Goal: Task Accomplishment & Management: Manage account settings

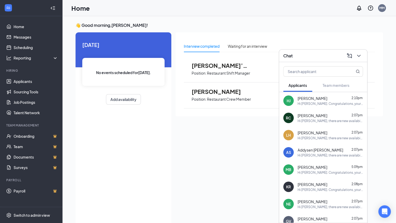
click at [336, 58] on div "Chat" at bounding box center [323, 56] width 80 height 8
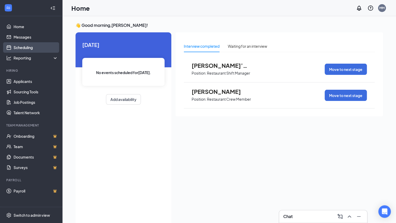
click at [35, 47] on link "Scheduling" at bounding box center [36, 47] width 45 height 10
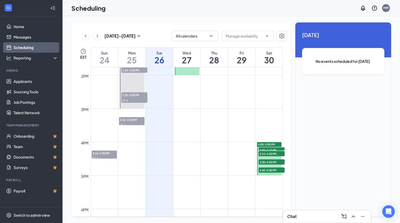
scroll to position [460, 0]
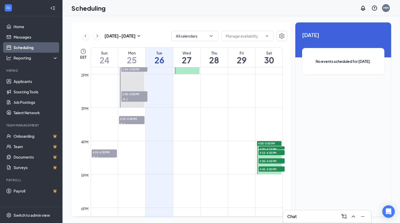
click at [268, 149] on div "4:15-4:30 PM 1" at bounding box center [271, 152] width 27 height 6
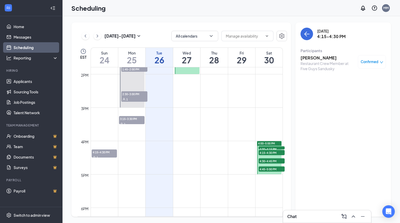
click at [265, 153] on span "4:15-4:30 PM" at bounding box center [272, 152] width 26 height 5
click at [263, 156] on div at bounding box center [269, 157] width 24 height 33
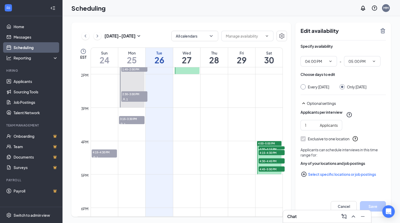
click at [264, 149] on div "4:15-4:30 PM 1" at bounding box center [271, 152] width 27 height 6
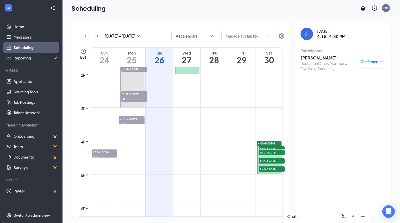
click at [262, 152] on span "4:15-4:30 PM" at bounding box center [272, 152] width 26 height 5
click at [261, 151] on span "4:15-4:30 PM" at bounding box center [272, 152] width 26 height 5
click at [259, 160] on span "4:30-4:45 PM" at bounding box center [272, 160] width 26 height 5
click at [261, 167] on span "4:45-5:00 PM" at bounding box center [272, 168] width 26 height 5
click at [98, 33] on icon "ChevronRight" at bounding box center [97, 36] width 5 height 6
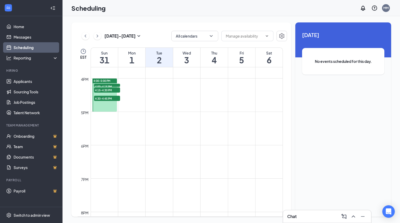
scroll to position [449, 0]
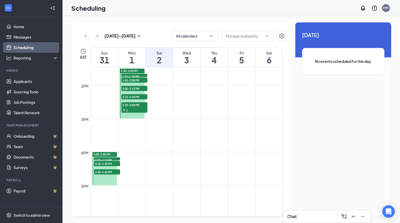
click at [104, 158] on span "4:00-4:15 PM" at bounding box center [107, 159] width 26 height 5
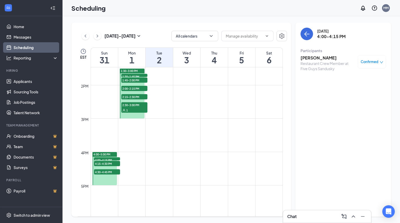
click at [103, 162] on span "4:15-4:30 PM" at bounding box center [107, 163] width 26 height 5
click at [101, 174] on span "4:30-4:45 PM" at bounding box center [107, 171] width 26 height 5
click at [137, 74] on span "1:30-1:45 PM" at bounding box center [134, 76] width 26 height 5
click at [133, 80] on span "1:45-2:00 PM" at bounding box center [134, 79] width 26 height 5
click at [131, 88] on span "2:00-2:15 PM" at bounding box center [134, 88] width 26 height 5
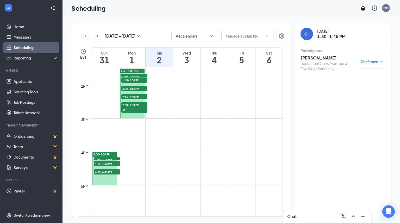
click at [127, 97] on span "2:15-2:30 PM" at bounding box center [134, 96] width 26 height 5
click at [125, 104] on span "2:30-3:00 PM" at bounding box center [134, 104] width 26 height 5
click at [309, 59] on h3 "[PERSON_NAME]" at bounding box center [328, 58] width 55 height 6
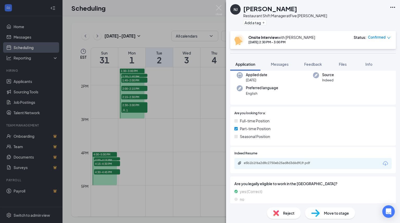
scroll to position [11, 0]
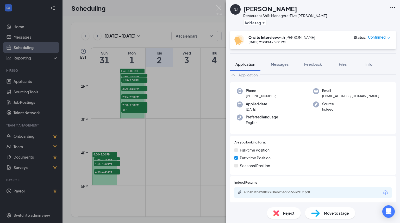
click at [281, 57] on div "NJ [PERSON_NAME] Restaurant Shift Manager at Five Guys Sandusky Add a tag Onsit…" at bounding box center [313, 111] width 174 height 223
click at [277, 66] on span "Messages" at bounding box center [280, 64] width 18 height 5
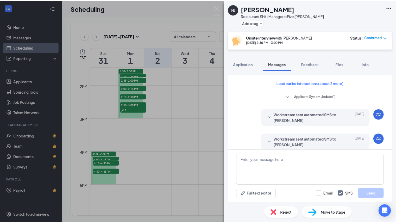
scroll to position [134, 0]
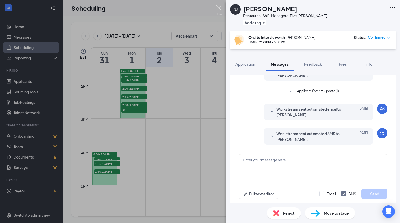
click at [221, 7] on img at bounding box center [219, 10] width 7 height 10
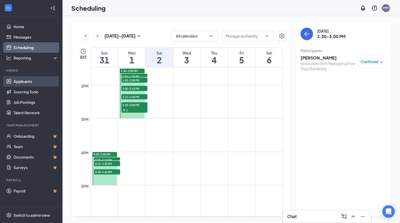
click at [15, 85] on link "Applicants" at bounding box center [36, 81] width 45 height 10
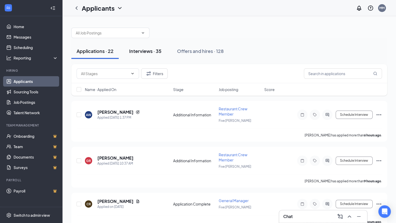
click at [151, 48] on div "Interviews · 35" at bounding box center [145, 51] width 32 height 7
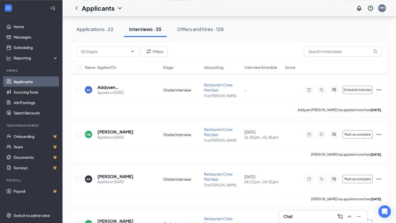
scroll to position [1435, 0]
